Goal: Task Accomplishment & Management: Use online tool/utility

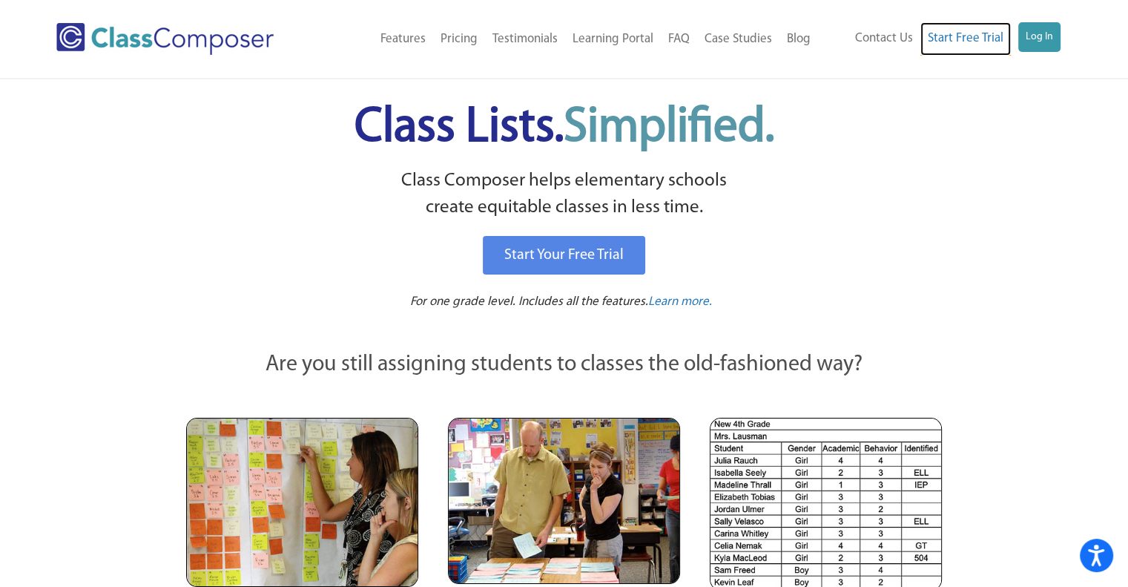
click at [1002, 37] on link "Start Free Trial" at bounding box center [965, 38] width 90 height 33
click at [1044, 33] on link "Log In" at bounding box center [1039, 37] width 42 height 30
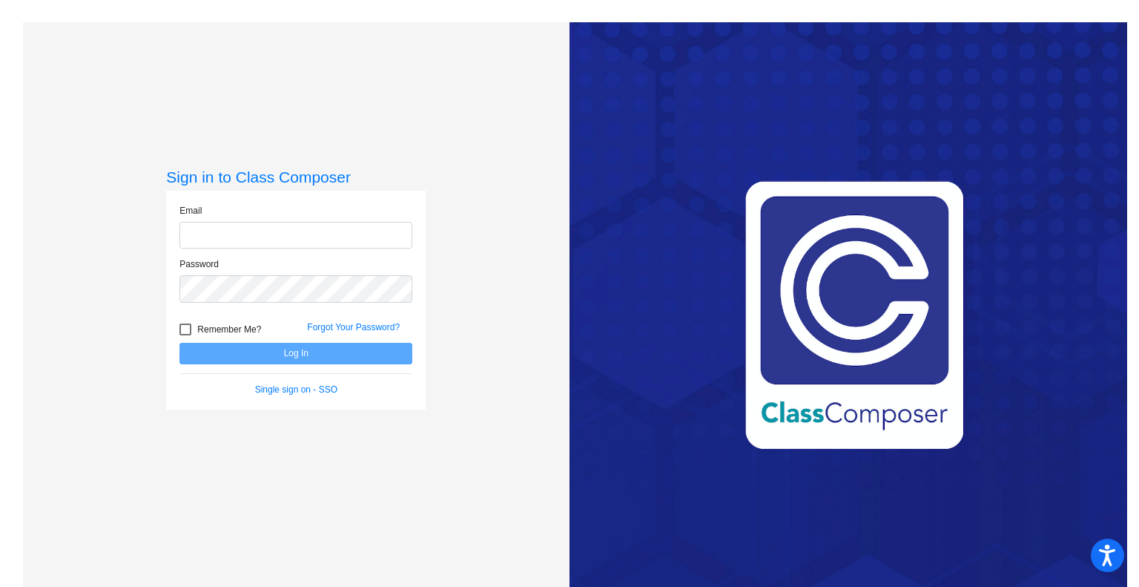
type input "[EMAIL_ADDRESS][DOMAIN_NAME]"
click at [257, 360] on button "Log In" at bounding box center [295, 354] width 233 height 22
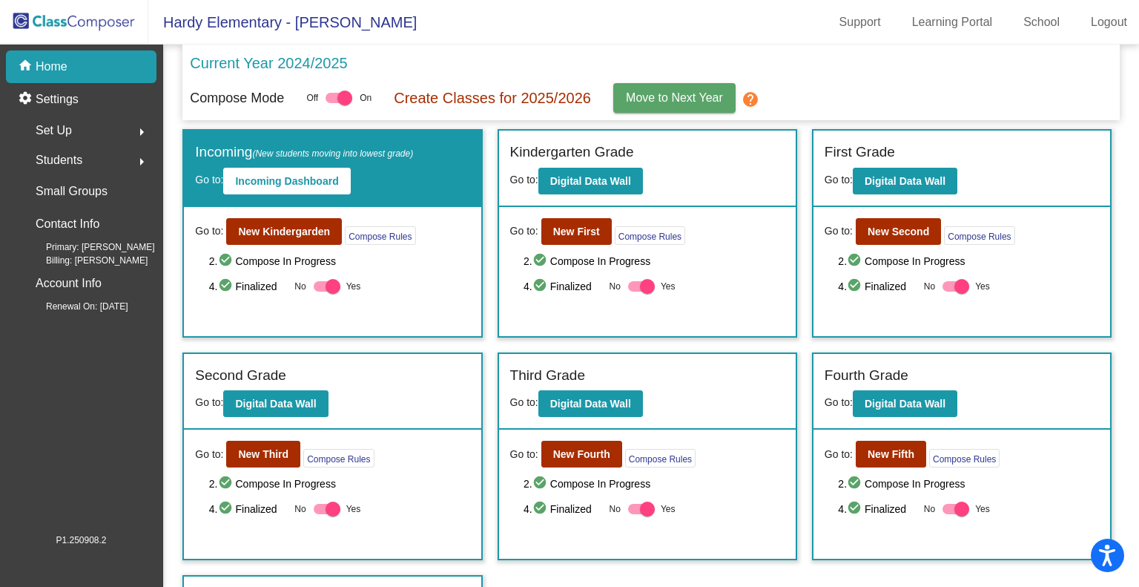
click at [329, 103] on div at bounding box center [339, 98] width 27 height 10
click at [332, 103] on input "checkbox" at bounding box center [332, 103] width 1 height 1
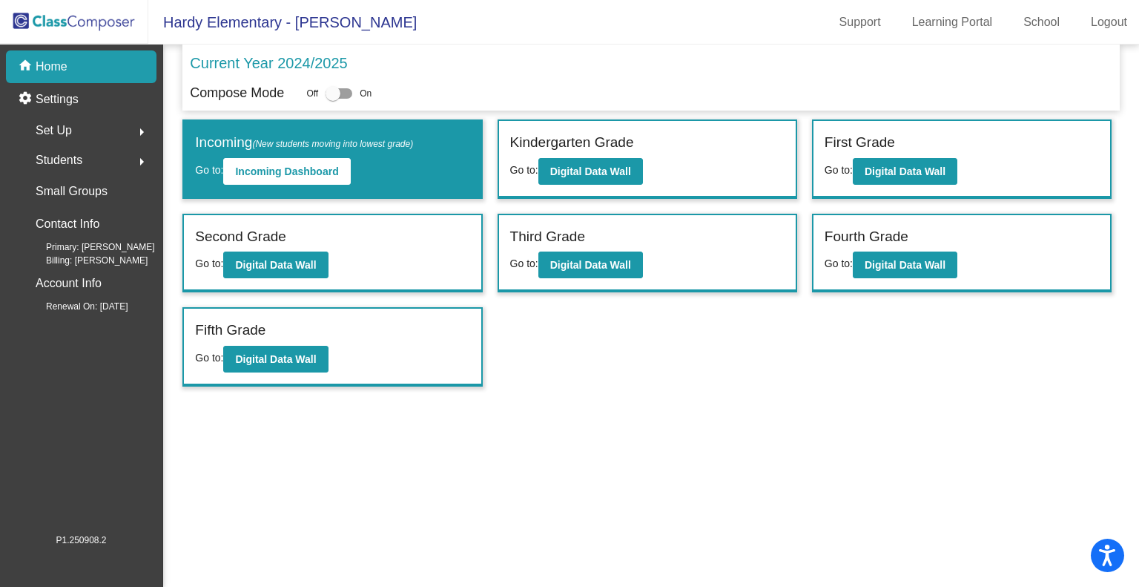
click at [347, 96] on div at bounding box center [339, 93] width 27 height 10
click at [333, 99] on input "checkbox" at bounding box center [332, 99] width 1 height 1
checkbox input "true"
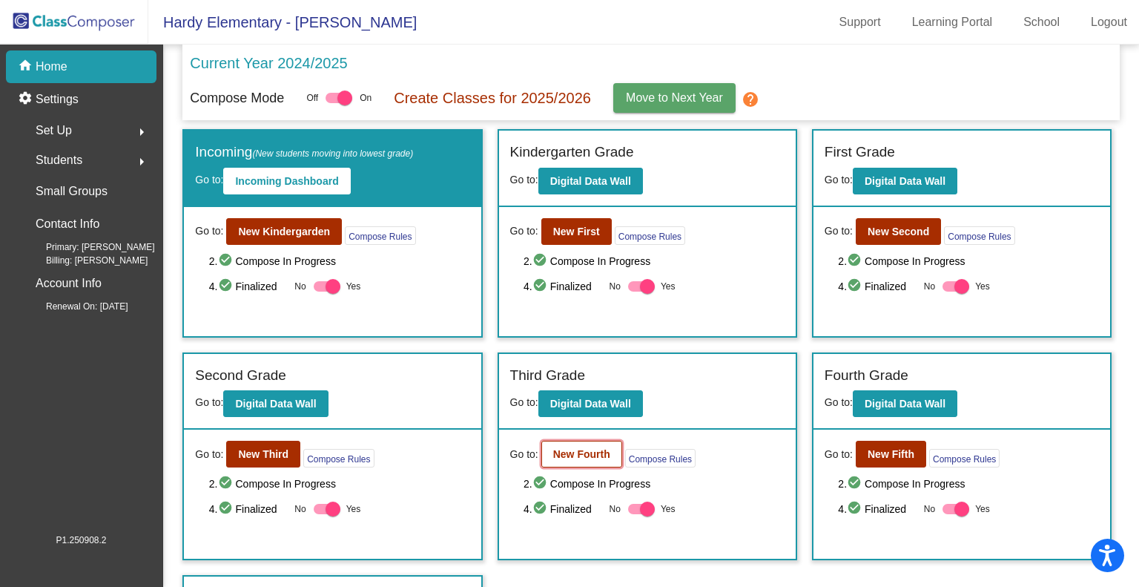
click at [547, 452] on button "New Fourth" at bounding box center [581, 453] width 81 height 27
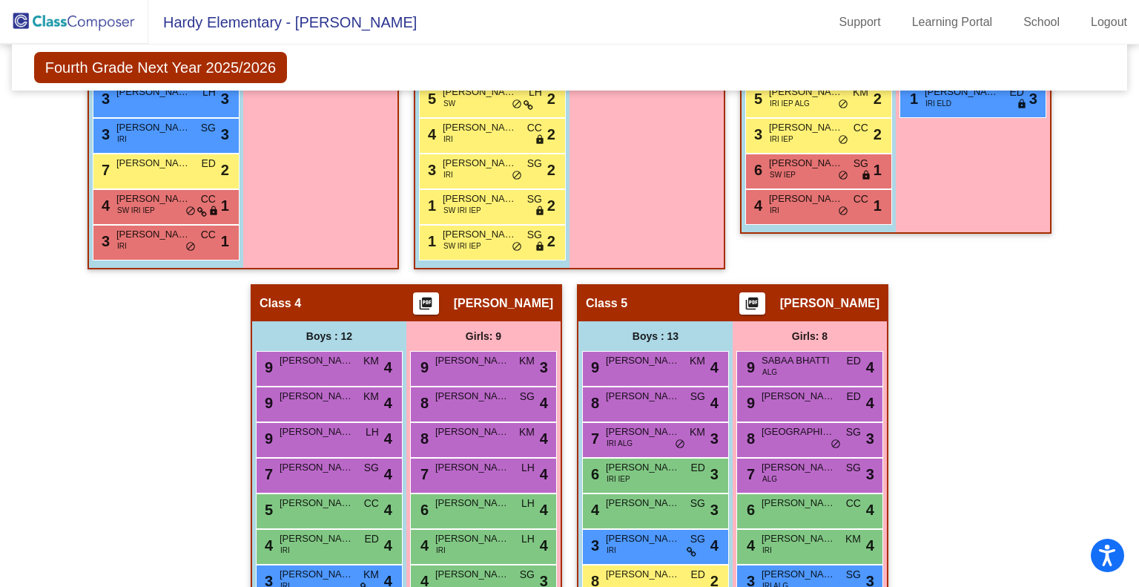
scroll to position [297, 0]
